Goal: Ask a question

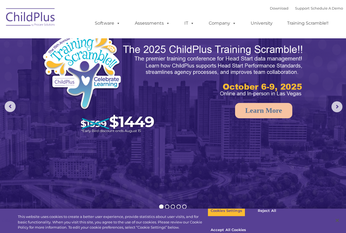
select select "MEDIUM"
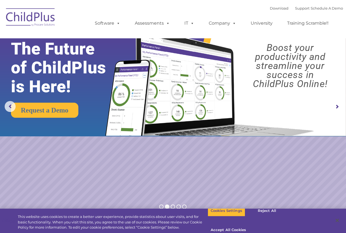
click at [33, 20] on img at bounding box center [30, 17] width 55 height 27
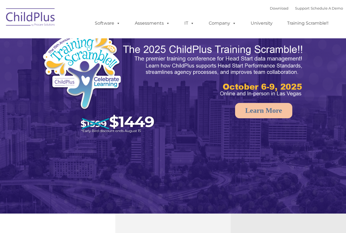
select select "MEDIUM"
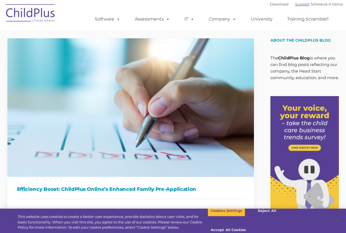
click at [295, 6] on link "Support" at bounding box center [302, 4] width 15 height 4
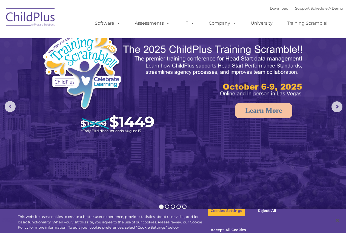
select select "MEDIUM"
